Goal: Task Accomplishment & Management: Manage account settings

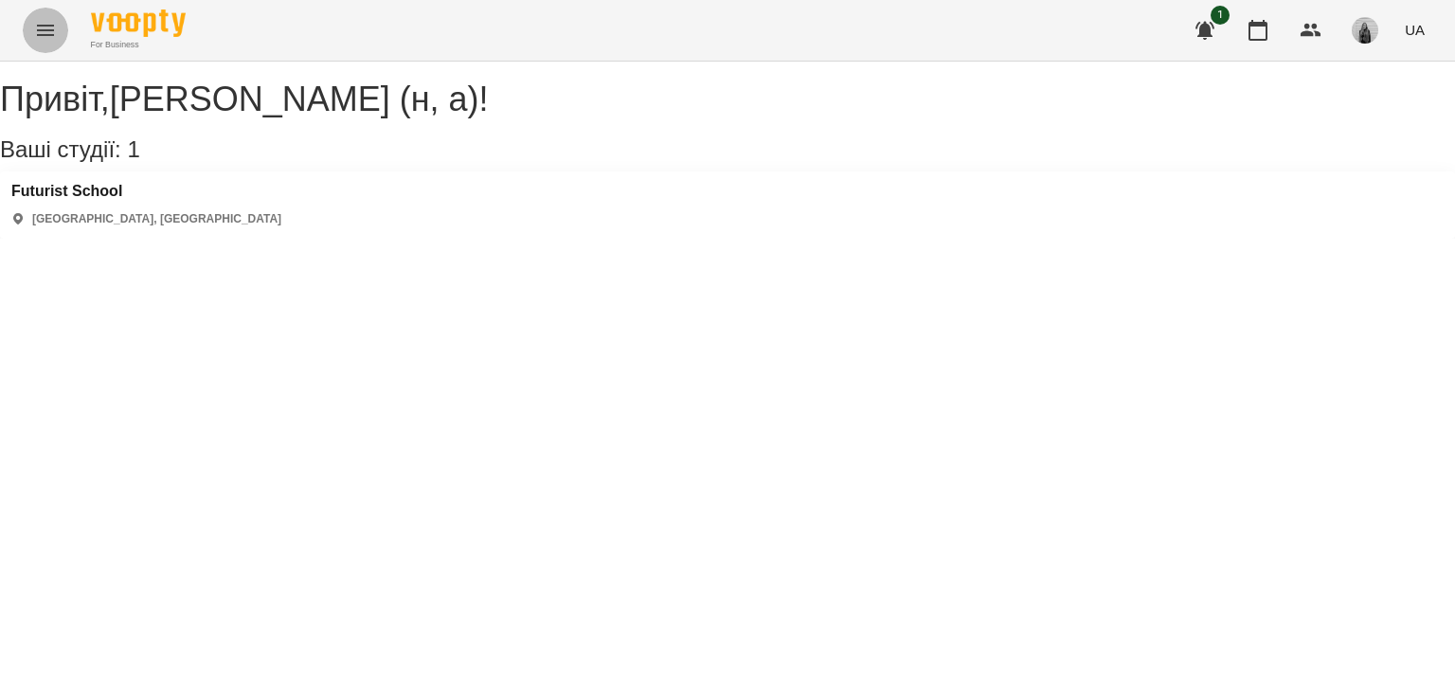
click at [61, 19] on button "Menu" at bounding box center [45, 30] width 45 height 45
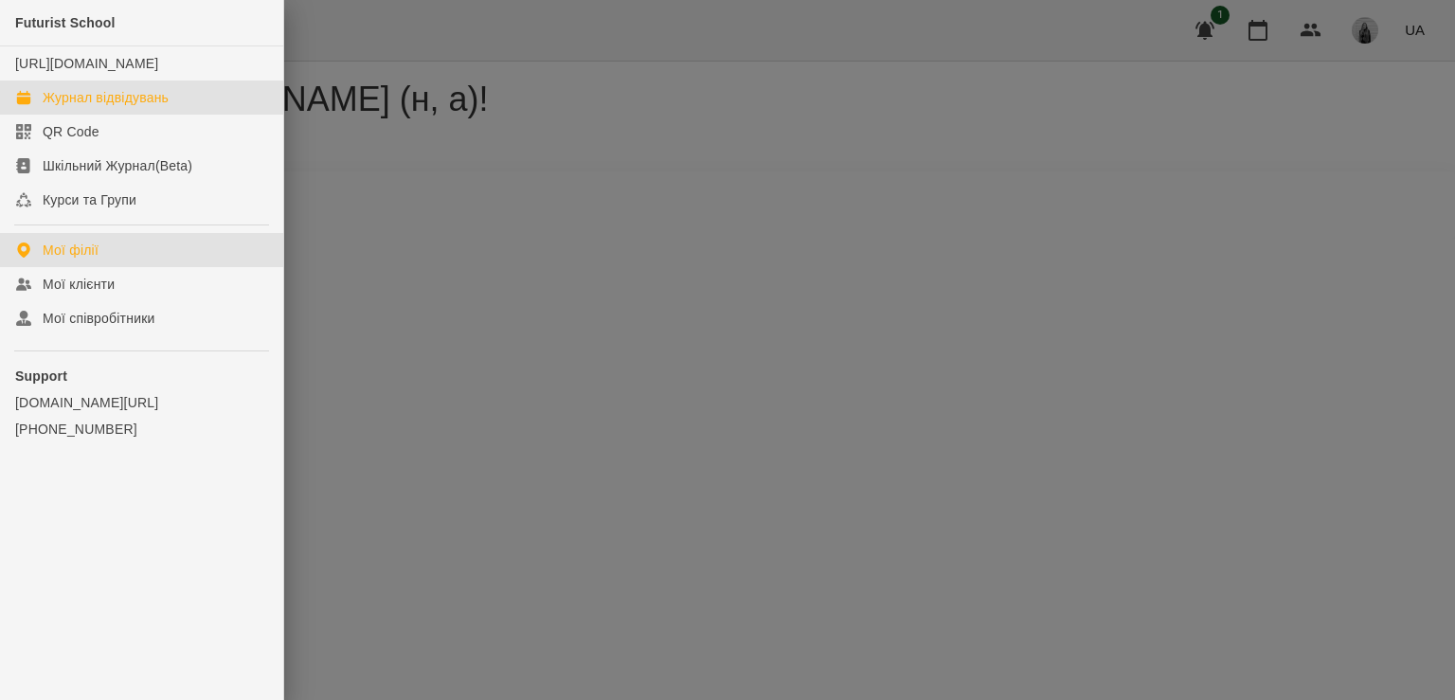
click at [123, 107] on div "Журнал відвідувань" at bounding box center [106, 97] width 126 height 19
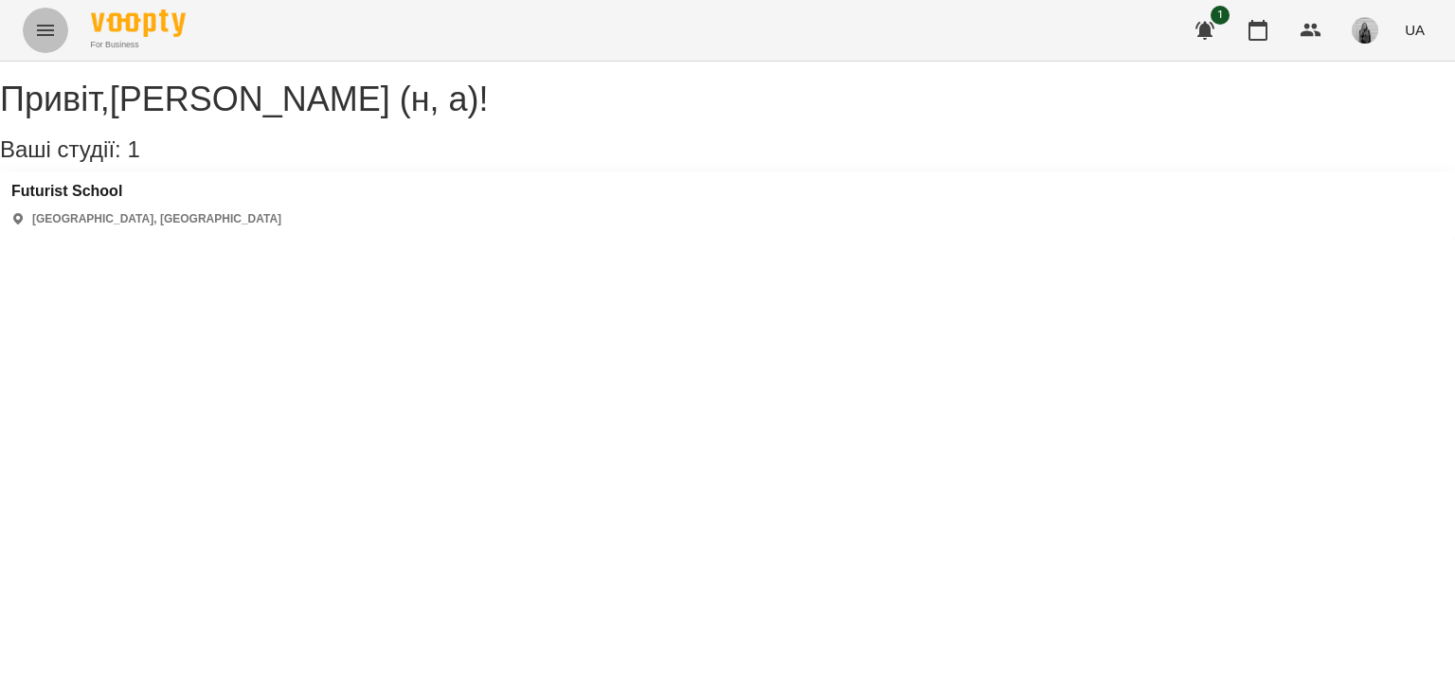
click at [51, 29] on icon "Menu" at bounding box center [45, 30] width 17 height 11
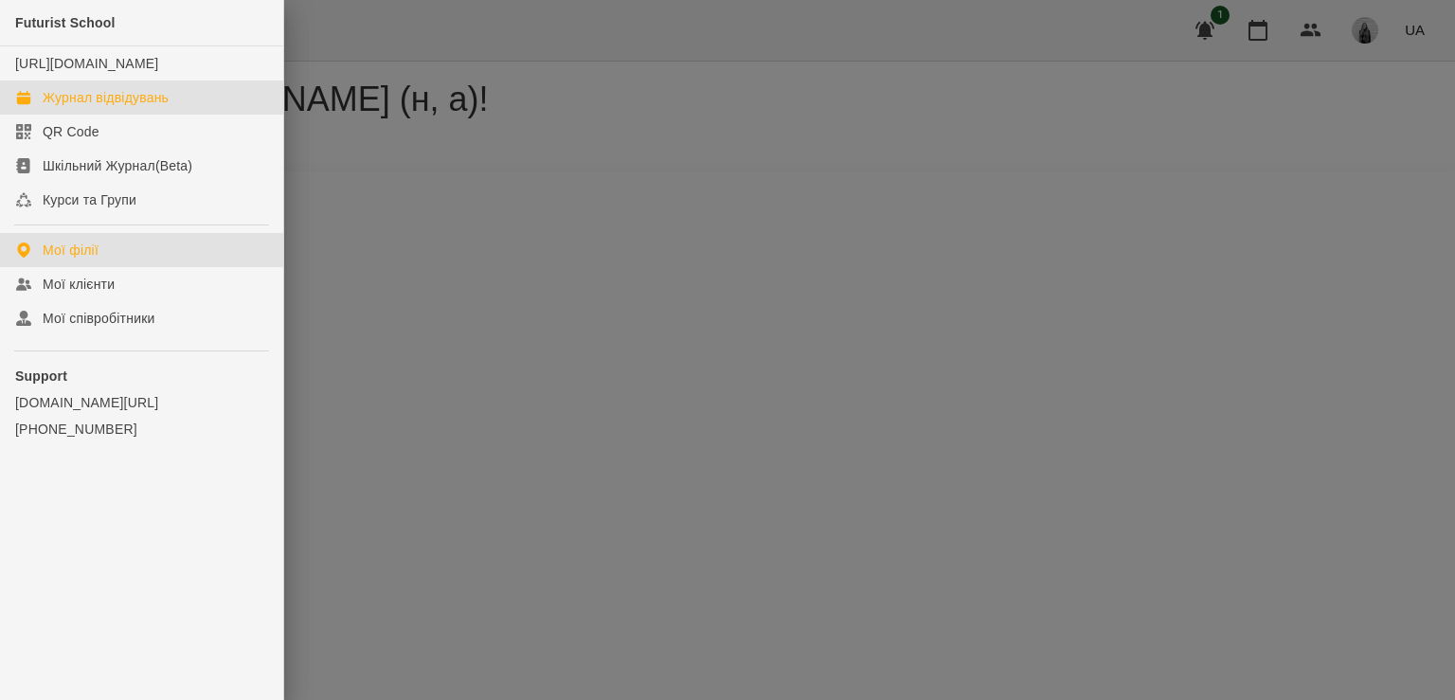
click at [93, 107] on div "Журнал відвідувань" at bounding box center [106, 97] width 126 height 19
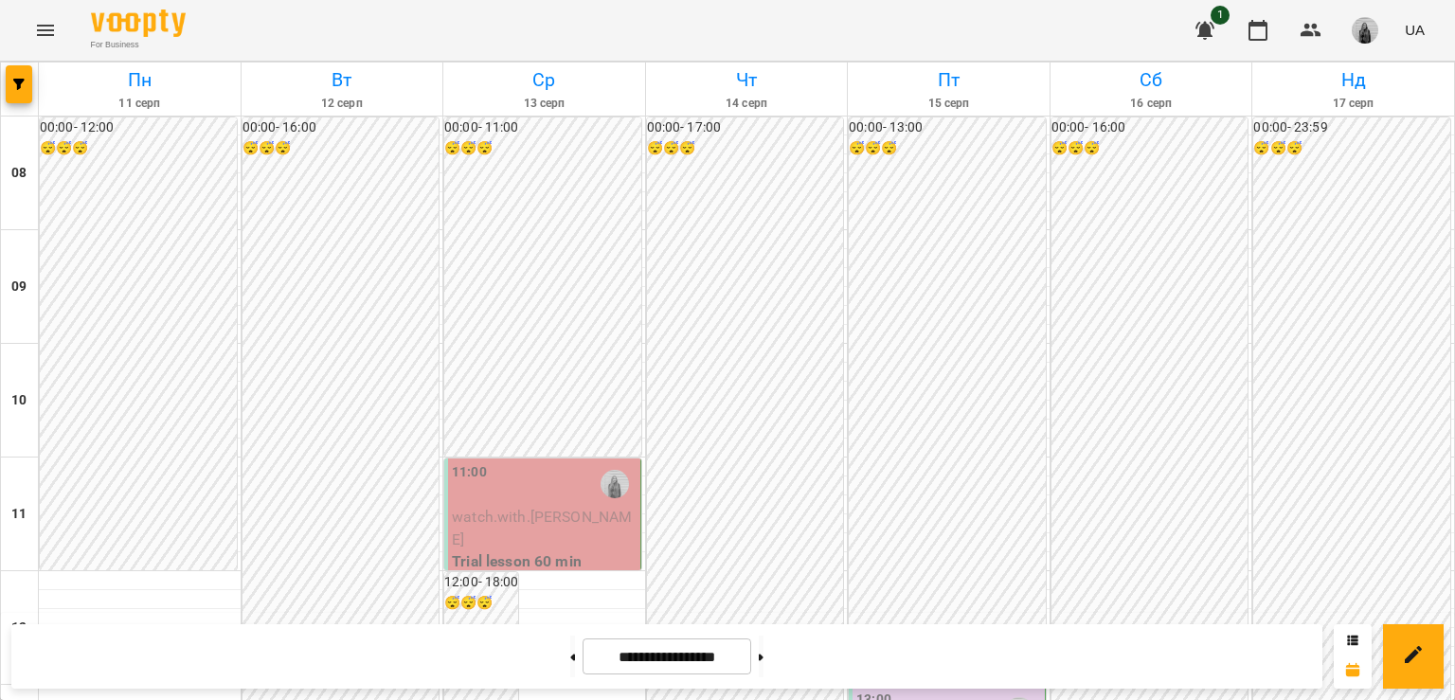
scroll to position [189, 0]
